Goal: Find specific page/section: Find specific page/section

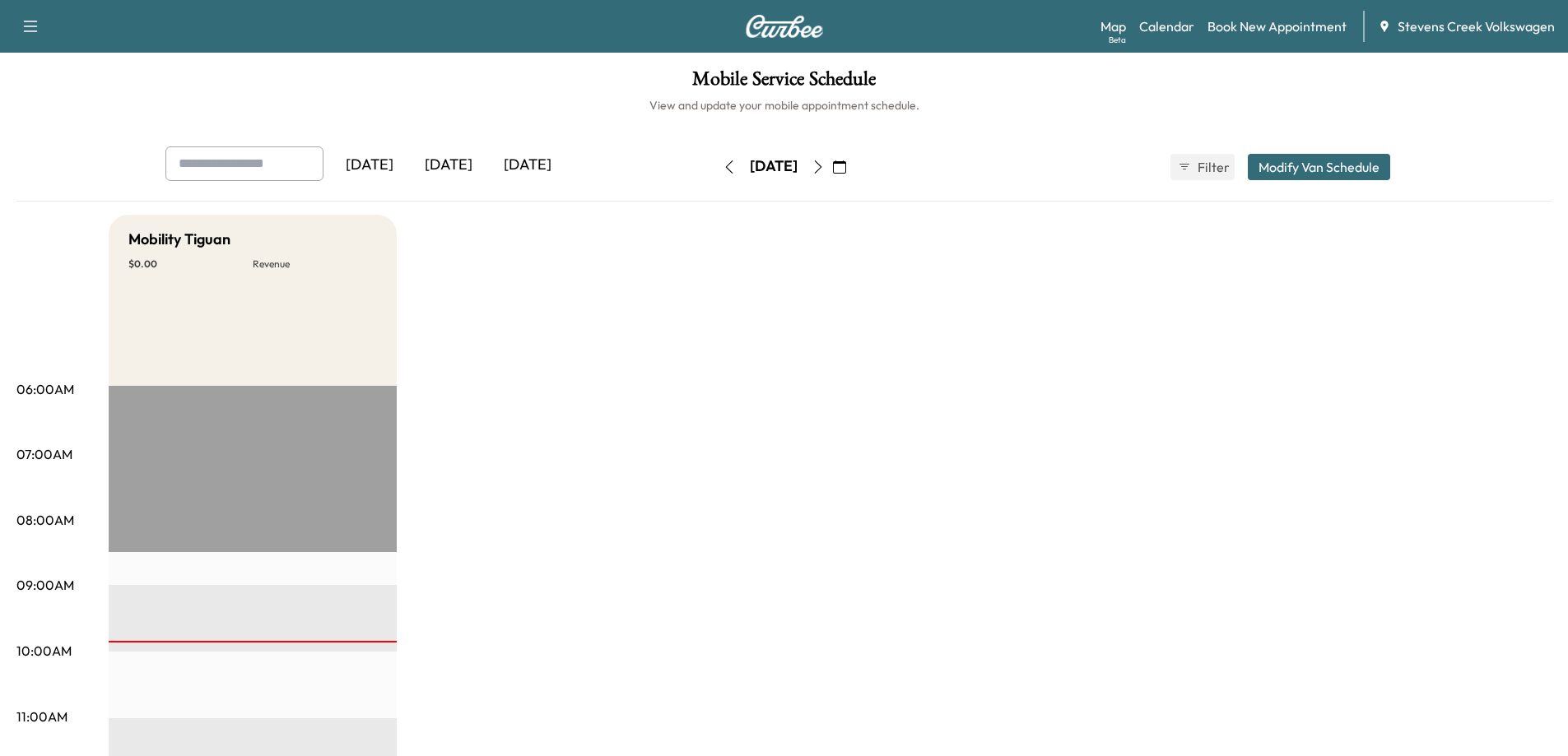
click at [723, 168] on icon "button" at bounding box center [730, 167] width 14 height 14
click at [825, 164] on icon "button" at bounding box center [818, 167] width 14 height 14
click at [825, 164] on icon "button" at bounding box center [818, 167] width 14 height 14
